Goal: Transaction & Acquisition: Book appointment/travel/reservation

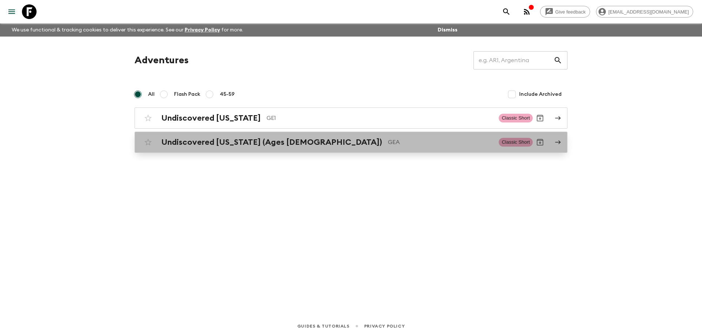
click at [258, 144] on h2 "Undiscovered [US_STATE] (Ages [DEMOGRAPHIC_DATA])" at bounding box center [271, 143] width 221 height 10
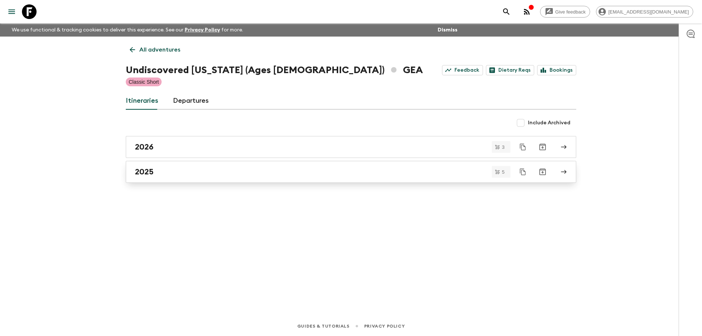
click at [168, 169] on div "2025" at bounding box center [344, 172] width 418 height 10
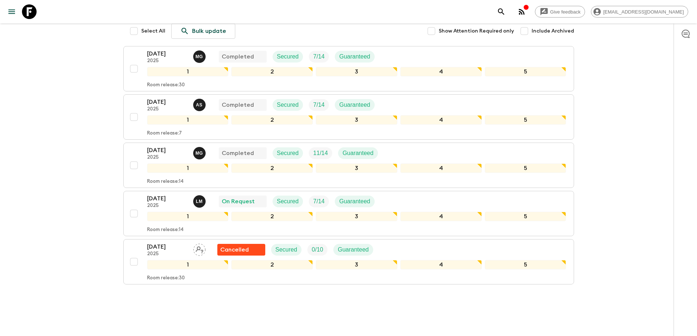
scroll to position [125, 0]
click at [168, 194] on p "[DATE]" at bounding box center [167, 198] width 40 height 9
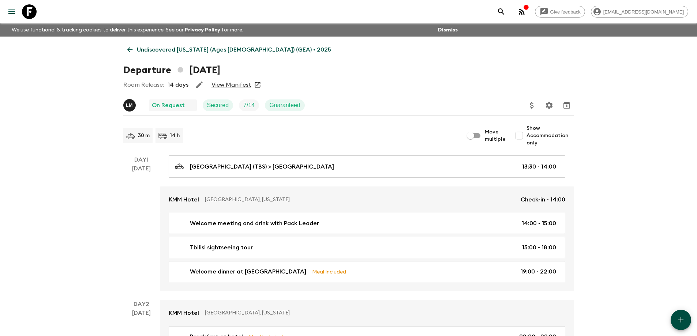
click at [242, 87] on link "View Manifest" at bounding box center [231, 84] width 40 height 7
click at [135, 48] on link "Undiscovered [US_STATE] (Ages [DEMOGRAPHIC_DATA]) (GEA) • 2025" at bounding box center [229, 49] width 212 height 15
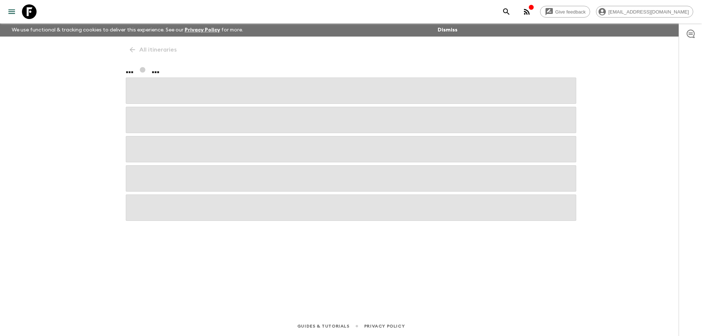
click at [134, 50] on div "All itineraries ... ..." at bounding box center [351, 166] width 468 height 259
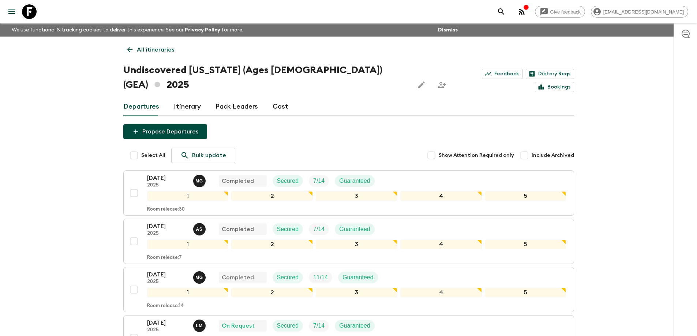
click at [135, 53] on link "All itineraries" at bounding box center [150, 49] width 55 height 15
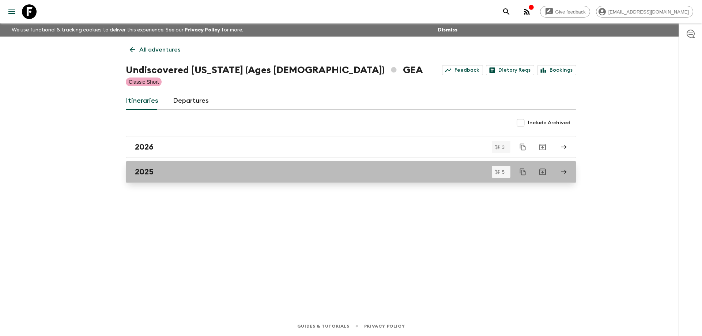
click at [173, 172] on div "2025" at bounding box center [344, 172] width 418 height 10
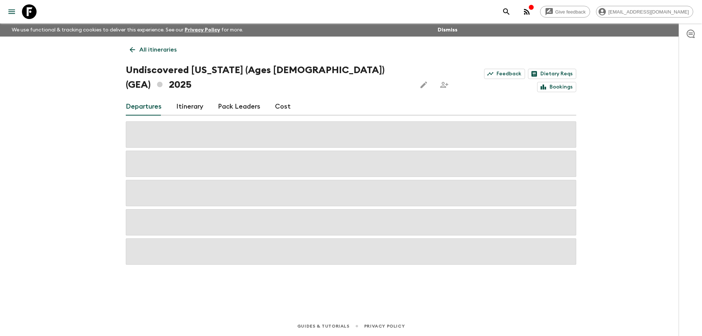
click at [132, 55] on link "All itineraries" at bounding box center [153, 49] width 55 height 15
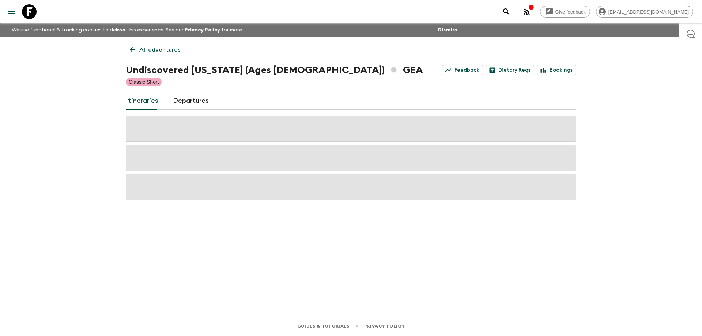
click at [132, 55] on link "All adventures" at bounding box center [155, 49] width 59 height 15
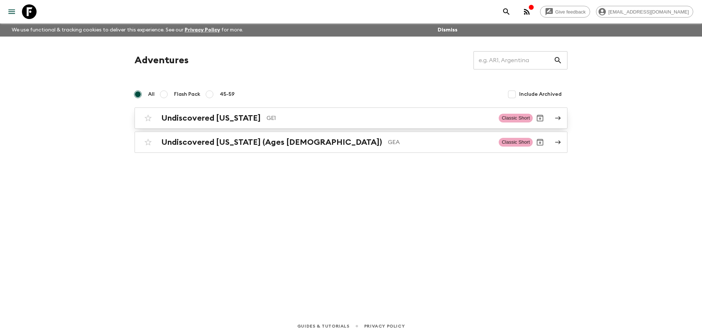
click at [175, 111] on div "Undiscovered [US_STATE] GE1 Classic Short" at bounding box center [337, 118] width 392 height 15
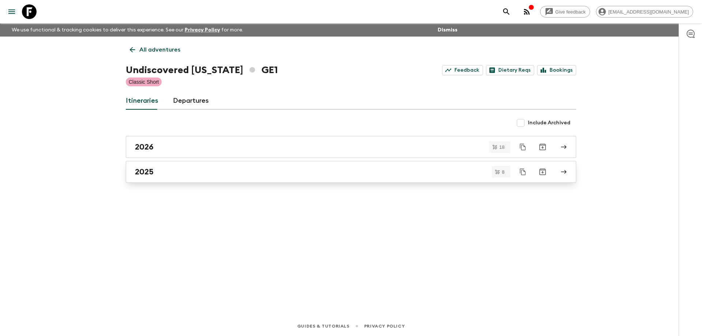
click at [169, 174] on div "2025" at bounding box center [344, 172] width 418 height 10
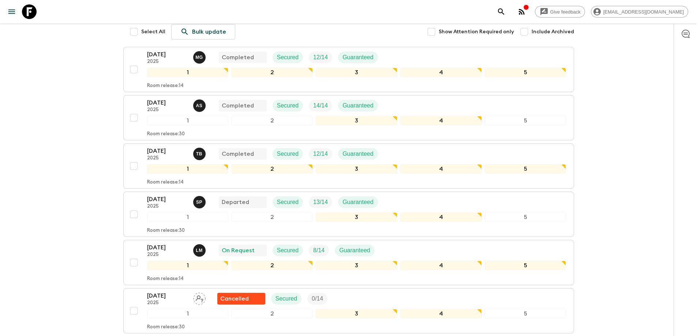
scroll to position [110, 0]
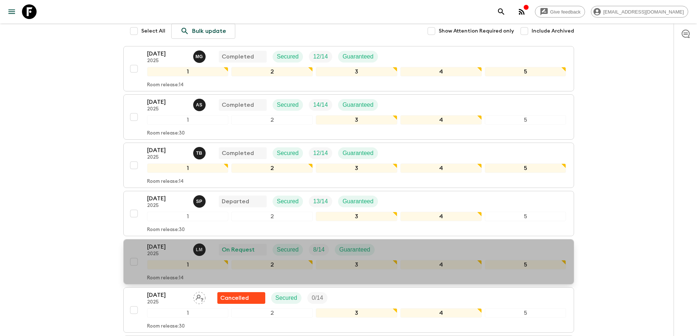
click at [146, 241] on button "[DATE] 2025 [PERSON_NAME] On Request Secured 8 / 14 Guaranteed 1 2 3 4 5 Room r…" at bounding box center [348, 261] width 451 height 45
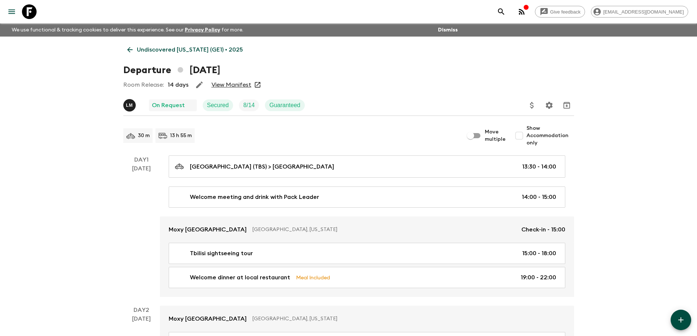
click at [237, 87] on link "View Manifest" at bounding box center [231, 84] width 40 height 7
